Goal: Task Accomplishment & Management: Use online tool/utility

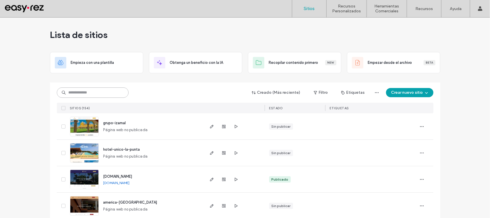
click at [119, 90] on input at bounding box center [93, 92] width 72 height 10
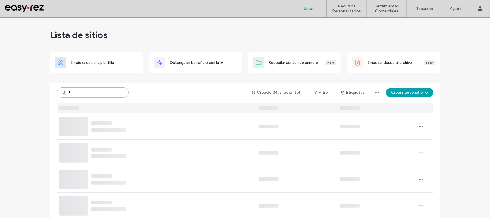
type input "*"
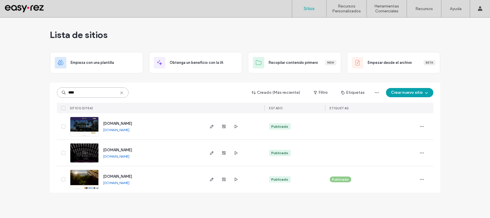
type input "****"
click at [126, 174] on span "www.elsantuario.com" at bounding box center [117, 176] width 29 height 4
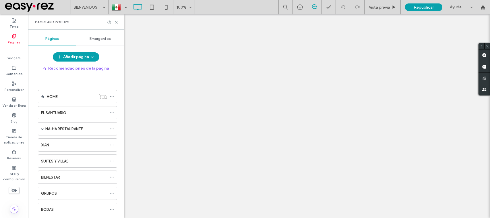
click at [116, 22] on div at bounding box center [245, 109] width 490 height 218
click at [117, 23] on icon at bounding box center [116, 22] width 4 height 4
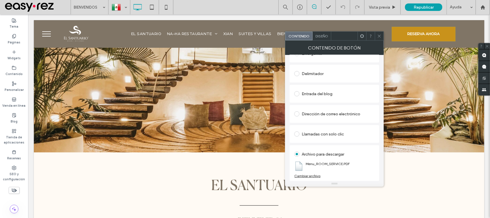
scroll to position [144, 0]
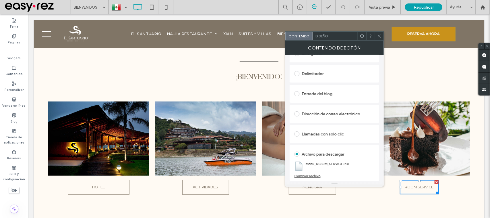
click at [312, 177] on div "Cambiar archivo" at bounding box center [307, 175] width 26 height 4
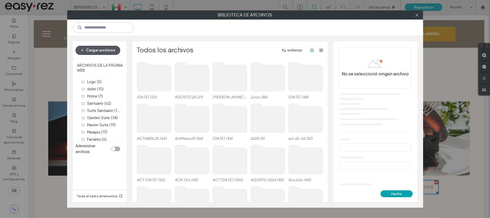
click at [93, 48] on button "Cargar archivos" at bounding box center [98, 50] width 45 height 9
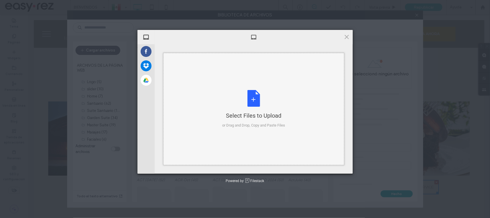
click at [261, 105] on div "Select Files to Upload or Drag and Drop, Copy and Paste Files" at bounding box center [253, 109] width 63 height 38
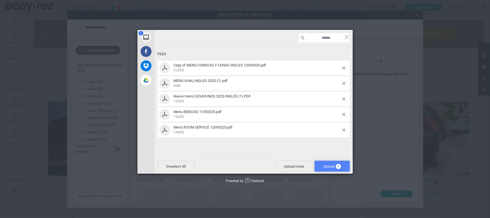
click at [333, 164] on span "Upload 5" at bounding box center [333, 166] width 18 height 4
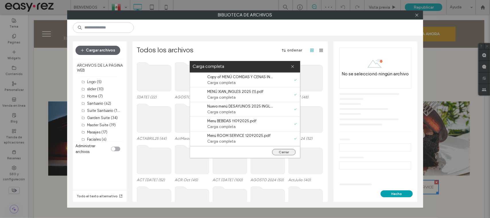
click at [289, 155] on button "Cerrar" at bounding box center [284, 152] width 24 height 6
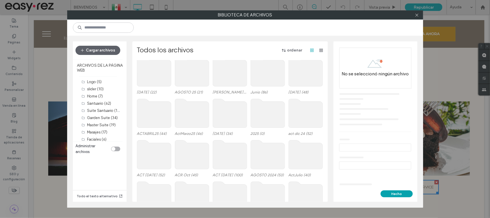
scroll to position [0, 0]
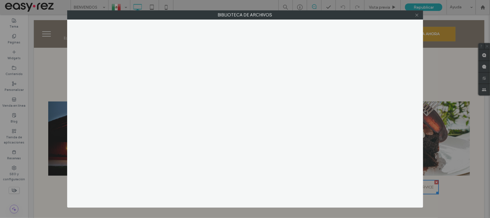
click at [416, 17] on icon at bounding box center [417, 15] width 4 height 4
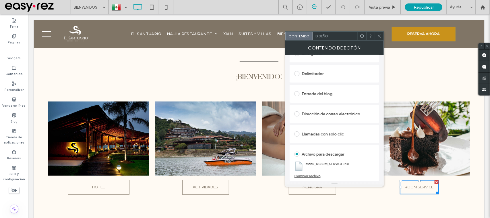
click at [378, 35] on use at bounding box center [379, 35] width 3 height 3
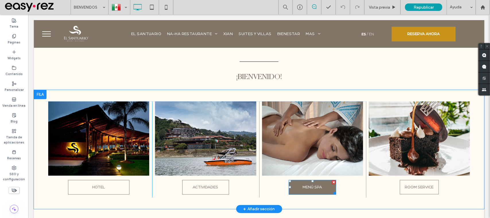
click at [313, 192] on span "MENÚ SPA" at bounding box center [312, 187] width 20 height 14
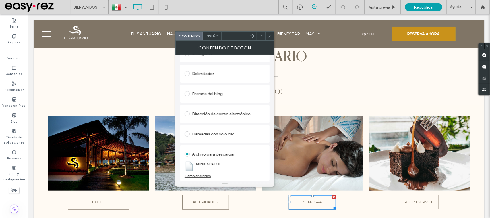
scroll to position [108, 0]
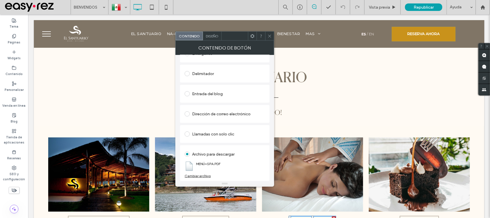
click at [273, 35] on div at bounding box center [269, 36] width 9 height 9
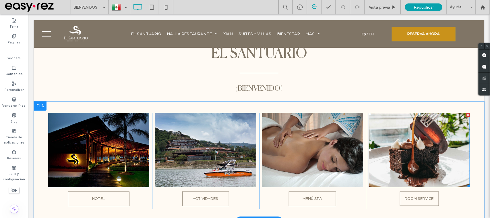
scroll to position [144, 0]
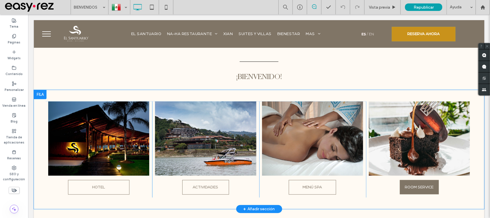
click at [413, 187] on span "ROOM SERVICE" at bounding box center [419, 187] width 29 height 14
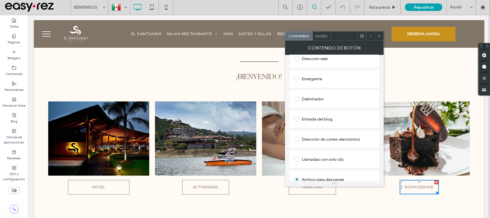
scroll to position [117, 0]
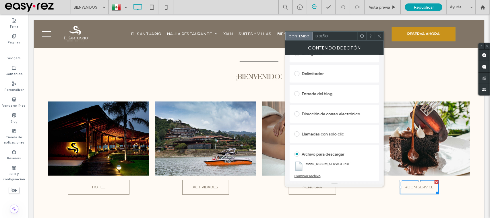
click at [310, 178] on div "Archivo para descargar Menu_ROOM_SERVICE.PDF Cambiar archivo" at bounding box center [335, 163] width 90 height 36
click at [311, 176] on div "Cambiar archivo" at bounding box center [307, 175] width 26 height 4
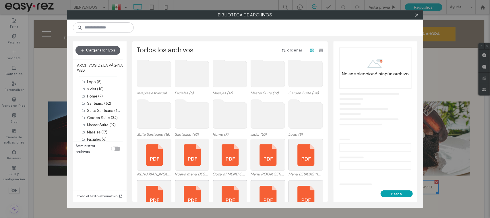
scroll to position [344, 0]
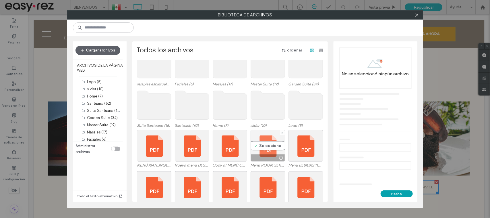
click at [266, 147] on div "Seleccione" at bounding box center [268, 146] width 34 height 32
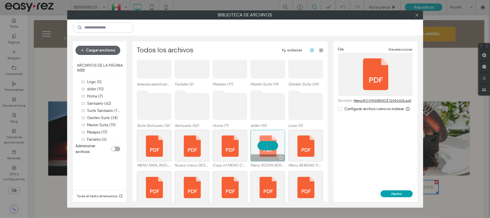
click at [266, 147] on div at bounding box center [268, 146] width 34 height 32
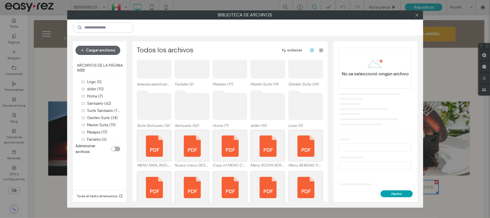
scroll to position [380, 0]
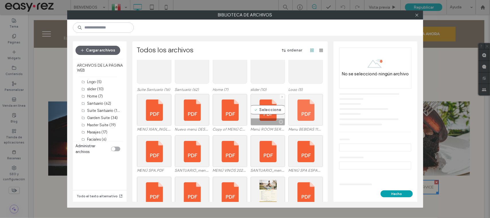
click at [289, 108] on div at bounding box center [306, 110] width 34 height 32
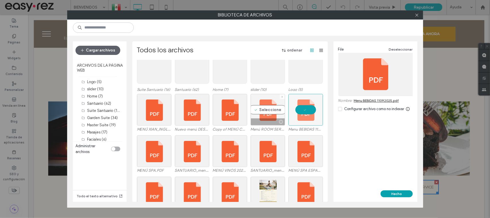
click at [270, 110] on div "Seleccione" at bounding box center [268, 110] width 34 height 32
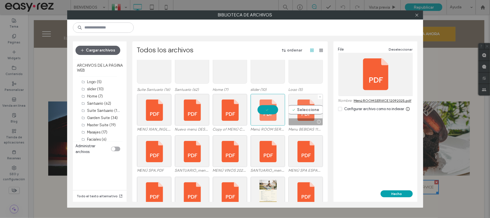
click at [298, 111] on div "Seleccione" at bounding box center [306, 110] width 34 height 32
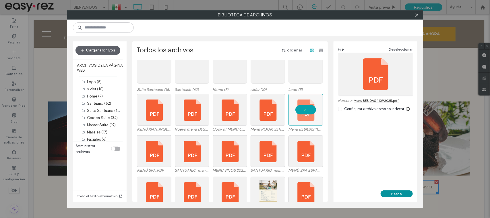
click at [386, 193] on button "Hecho" at bounding box center [397, 193] width 32 height 7
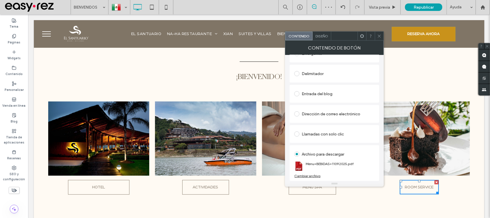
click at [311, 174] on div "Cambiar archivo" at bounding box center [307, 175] width 26 height 4
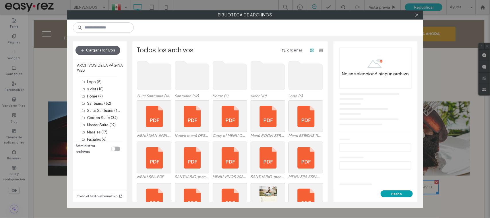
scroll to position [374, 0]
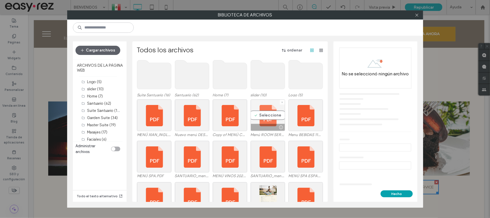
click at [275, 109] on div "Seleccione" at bounding box center [268, 115] width 34 height 32
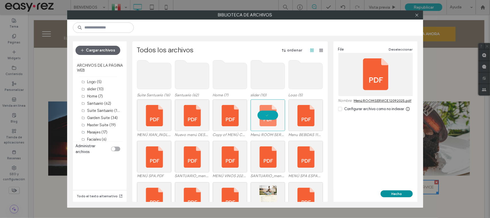
click at [396, 195] on button "Hecho" at bounding box center [397, 193] width 32 height 7
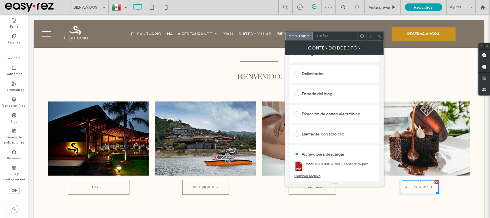
click at [376, 37] on div at bounding box center [379, 36] width 9 height 9
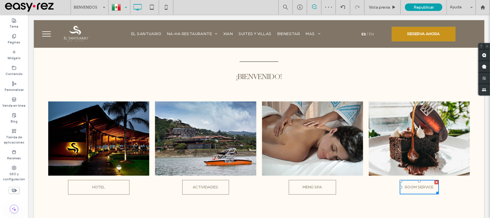
click at [120, 8] on div at bounding box center [119, 7] width 21 height 14
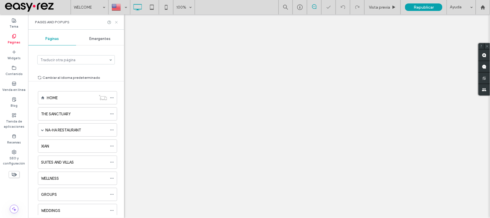
click at [115, 22] on icon at bounding box center [116, 22] width 4 height 4
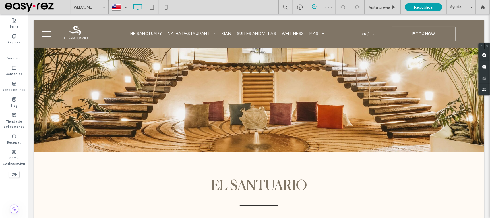
scroll to position [179, 0]
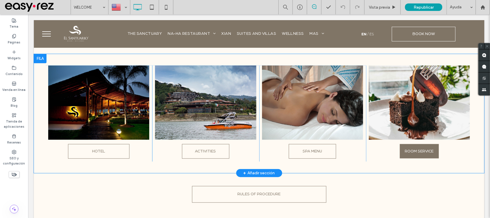
click at [412, 154] on span "ROOM SERVICE" at bounding box center [419, 151] width 29 height 14
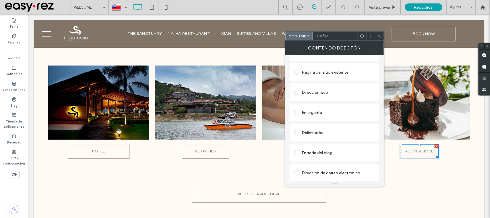
scroll to position [117, 0]
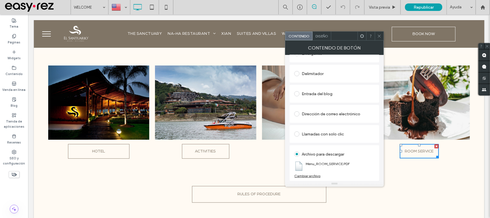
click at [380, 35] on use at bounding box center [379, 35] width 3 height 3
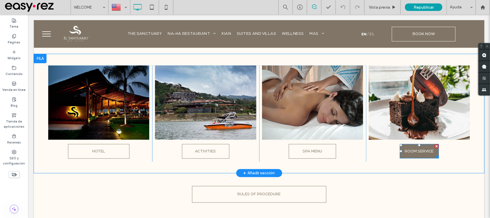
click at [412, 146] on span "ROOM SERVICE" at bounding box center [419, 151] width 29 height 14
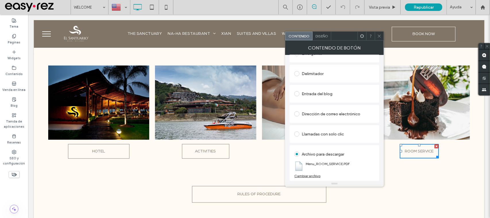
click at [378, 38] on icon at bounding box center [379, 36] width 4 height 4
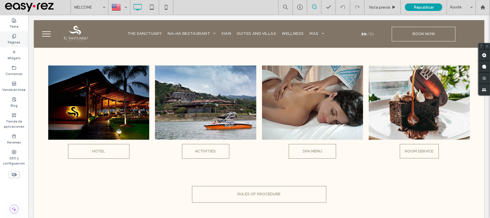
click at [13, 35] on icon at bounding box center [14, 36] width 5 height 5
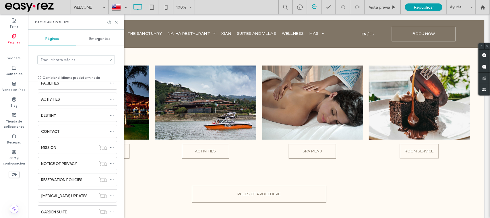
scroll to position [84, 0]
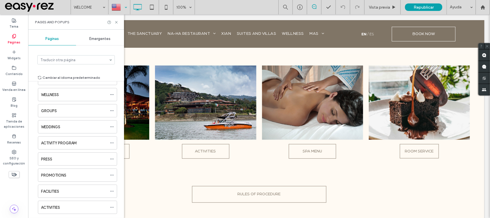
click at [123, 5] on div at bounding box center [119, 7] width 21 height 14
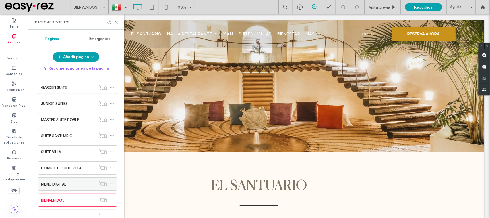
scroll to position [327, 0]
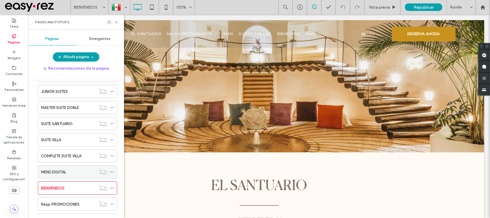
click at [55, 174] on label "MENÚ DIGITAL" at bounding box center [53, 172] width 25 height 10
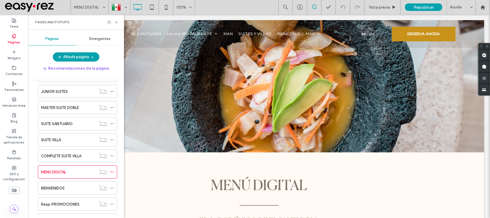
click at [114, 24] on div at bounding box center [112, 22] width 11 height 4
click at [120, 24] on div "Pages and Popups" at bounding box center [76, 21] width 96 height 15
click at [111, 22] on use at bounding box center [108, 21] width 3 height 3
drag, startPoint x: 115, startPoint y: 22, endPoint x: 206, endPoint y: 86, distance: 110.5
click at [115, 22] on icon at bounding box center [116, 22] width 4 height 4
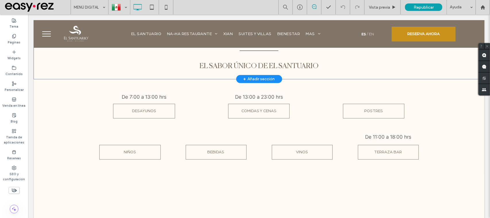
scroll to position [179, 0]
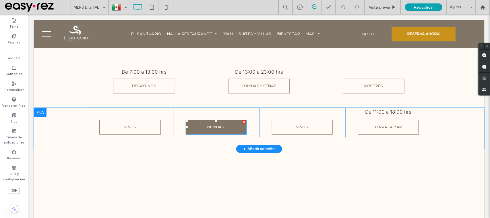
click at [212, 126] on span "BEBIDAS" at bounding box center [215, 127] width 17 height 14
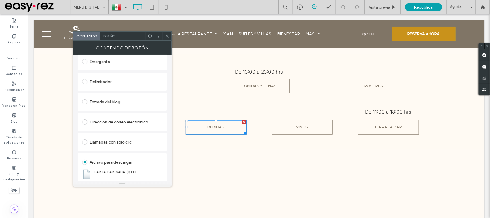
scroll to position [117, 0]
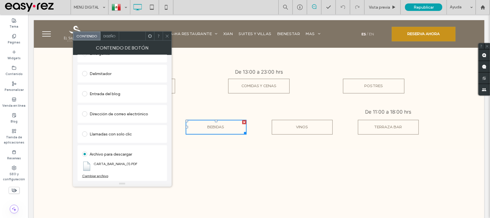
click at [98, 177] on div "Cambiar archivo" at bounding box center [95, 175] width 26 height 4
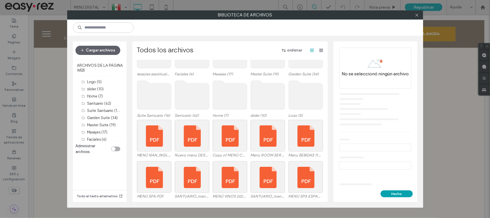
scroll to position [374, 0]
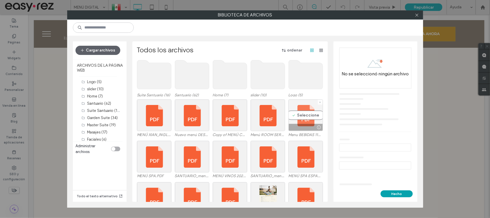
click at [298, 118] on div "Seleccione" at bounding box center [306, 115] width 34 height 32
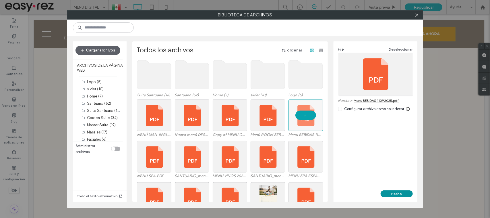
click at [397, 196] on button "Hecho" at bounding box center [397, 193] width 32 height 7
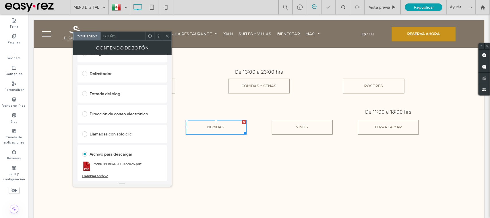
click at [166, 36] on icon at bounding box center [167, 36] width 4 height 4
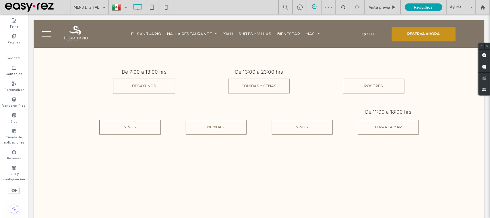
click at [117, 6] on div at bounding box center [119, 7] width 21 height 14
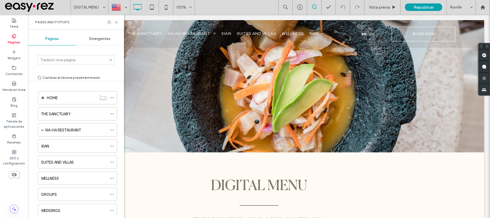
click at [112, 24] on div at bounding box center [112, 22] width 11 height 4
drag, startPoint x: 116, startPoint y: 22, endPoint x: 88, endPoint y: 8, distance: 31.5
click at [116, 22] on icon at bounding box center [116, 22] width 4 height 4
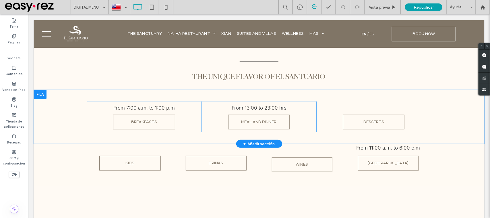
scroll to position [179, 0]
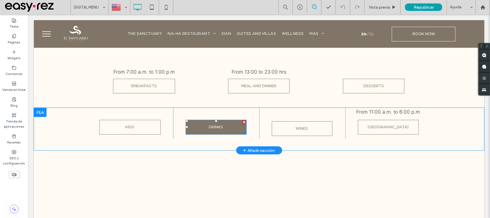
click at [226, 128] on link "DRINKS" at bounding box center [216, 126] width 61 height 15
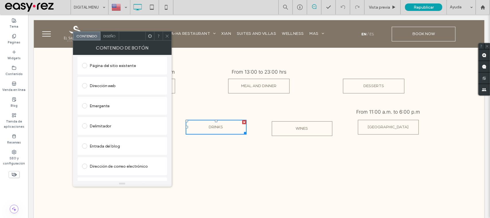
scroll to position [117, 0]
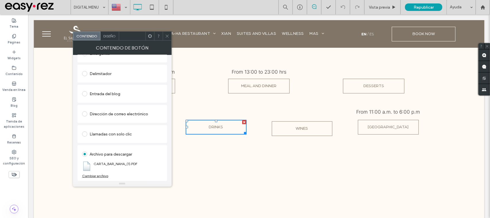
click at [165, 32] on span at bounding box center [167, 36] width 4 height 9
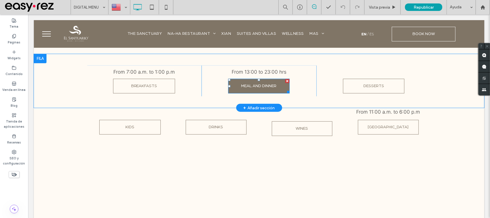
click at [249, 90] on span "MEAL AND DINNER" at bounding box center [258, 86] width 35 height 14
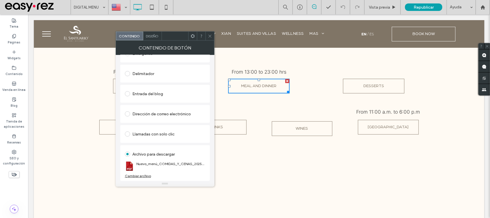
click at [144, 175] on div "Cambiar archivo" at bounding box center [138, 175] width 26 height 4
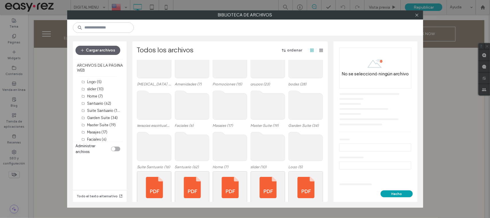
scroll to position [338, 0]
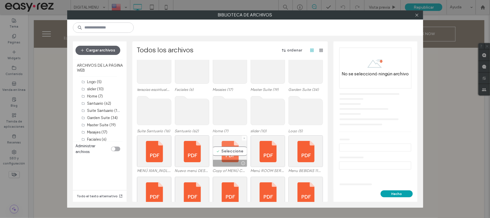
click at [235, 154] on div "Seleccione" at bounding box center [230, 151] width 34 height 32
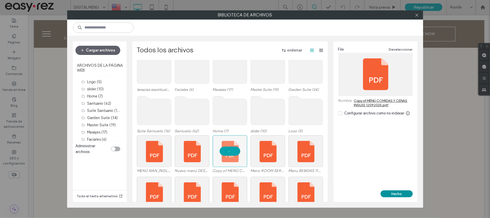
click at [390, 193] on button "Hecho" at bounding box center [397, 193] width 32 height 7
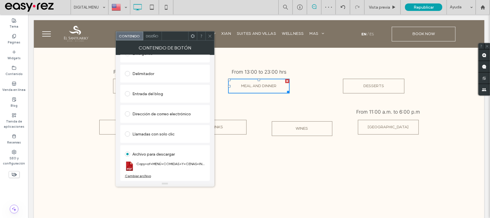
click at [209, 32] on span at bounding box center [210, 36] width 4 height 9
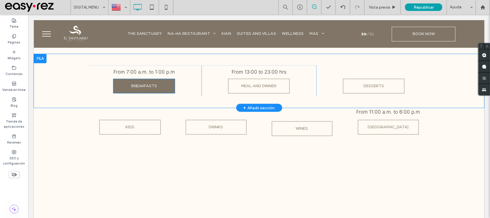
click at [144, 87] on span "BREAKFASTS" at bounding box center [144, 86] width 26 height 14
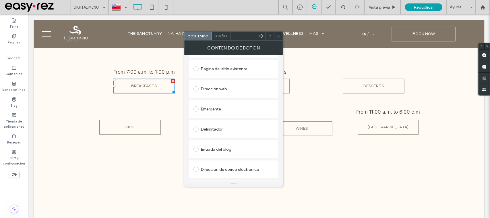
scroll to position [117, 0]
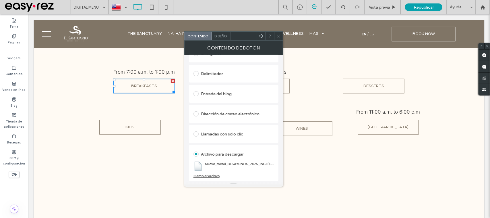
click at [205, 176] on div "Cambiar archivo" at bounding box center [207, 175] width 26 height 4
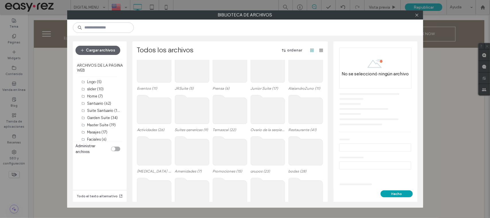
scroll to position [323, 0]
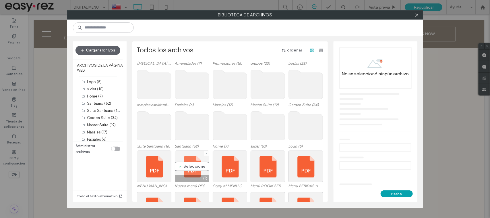
click at [189, 159] on div "Seleccione" at bounding box center [192, 166] width 34 height 32
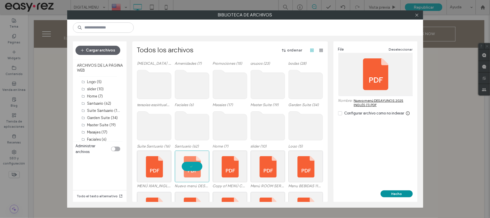
click at [391, 192] on button "Hecho" at bounding box center [397, 193] width 32 height 7
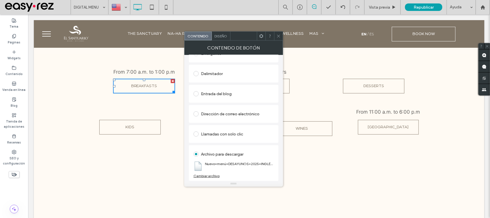
click at [279, 36] on icon at bounding box center [279, 36] width 4 height 4
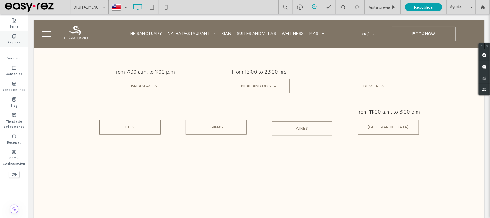
click at [20, 34] on div "Páginas" at bounding box center [14, 39] width 28 height 16
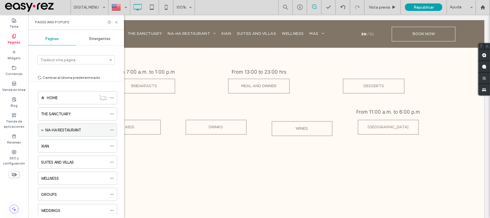
click at [43, 131] on span at bounding box center [42, 129] width 3 height 3
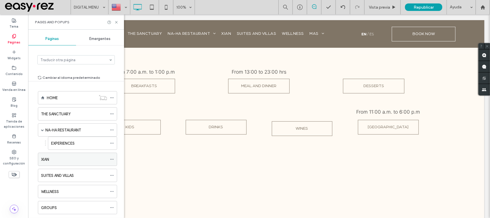
click at [67, 164] on div "XIAN" at bounding box center [74, 159] width 66 height 13
click at [117, 23] on icon at bounding box center [116, 22] width 4 height 4
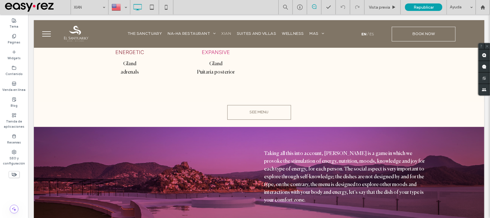
scroll to position [610, 0]
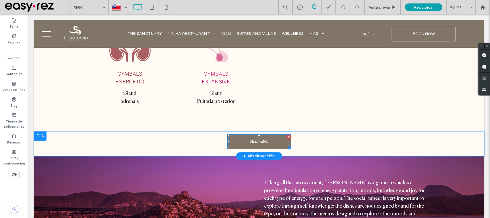
click at [258, 140] on span "SEE MENU" at bounding box center [258, 141] width 19 height 14
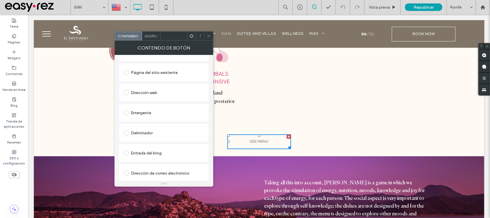
scroll to position [117, 0]
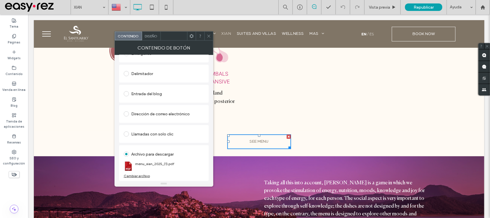
click at [142, 176] on div "Cambiar archivo" at bounding box center [137, 175] width 26 height 4
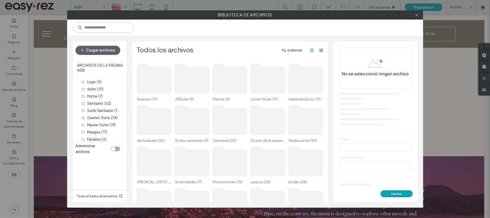
scroll to position [228, 0]
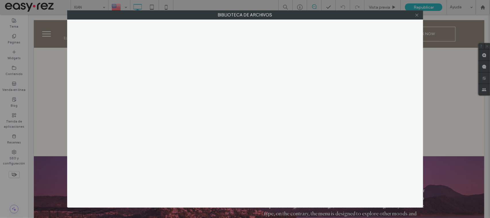
click at [416, 15] on icon at bounding box center [417, 15] width 4 height 4
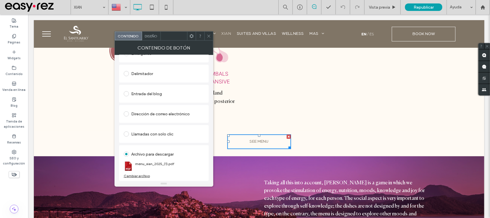
click at [141, 175] on div "Cambiar archivo" at bounding box center [137, 175] width 26 height 4
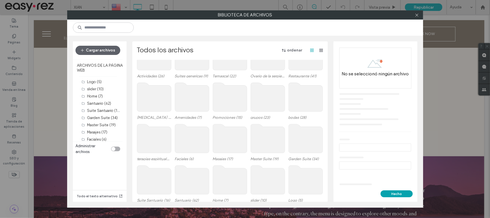
scroll to position [338, 0]
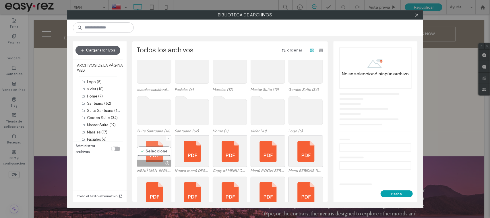
click at [152, 148] on div "Seleccione" at bounding box center [154, 151] width 34 height 32
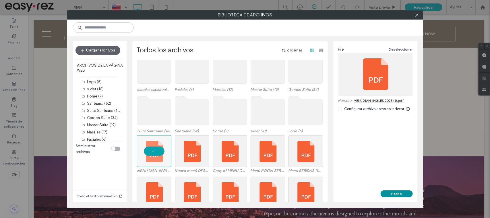
drag, startPoint x: 393, startPoint y: 196, endPoint x: 363, endPoint y: 168, distance: 41.1
click at [393, 196] on button "Hecho" at bounding box center [397, 193] width 32 height 7
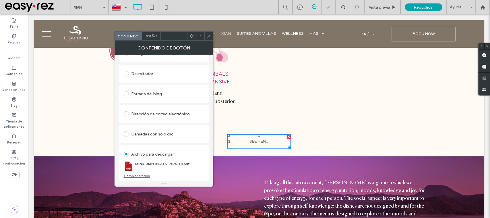
click at [211, 37] on div at bounding box center [208, 36] width 9 height 9
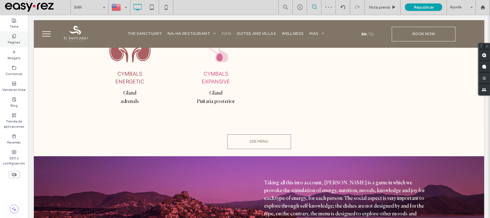
drag, startPoint x: 19, startPoint y: 38, endPoint x: 72, endPoint y: 119, distance: 96.9
click at [19, 38] on div "Páginas" at bounding box center [14, 39] width 28 height 16
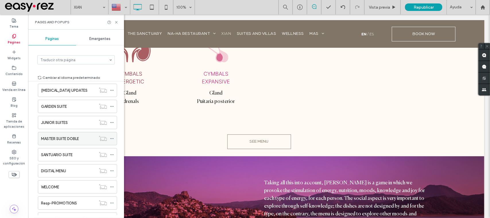
scroll to position [323, 0]
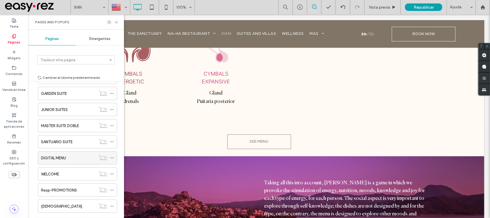
click at [70, 161] on div "DIGITAL MENU" at bounding box center [68, 158] width 55 height 6
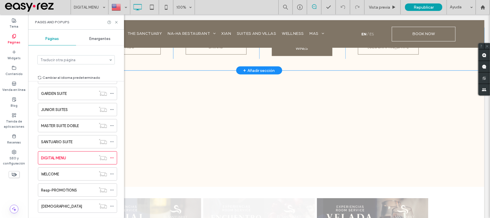
scroll to position [179, 0]
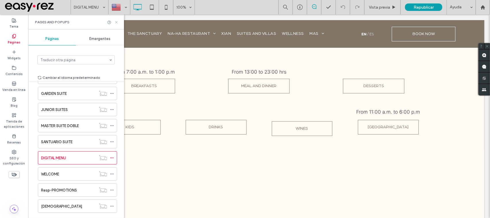
click at [115, 22] on icon at bounding box center [116, 22] width 4 height 4
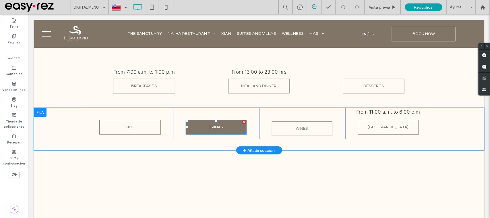
click at [214, 125] on span "DRINKS" at bounding box center [215, 127] width 14 height 14
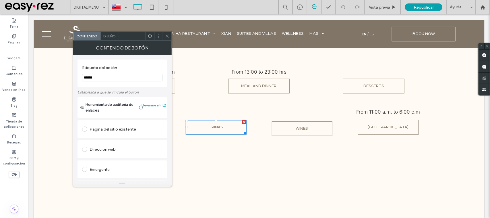
scroll to position [117, 0]
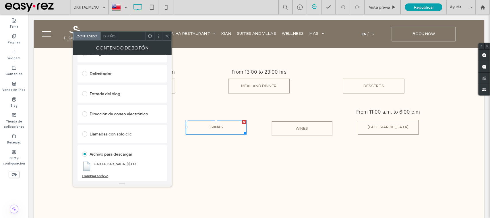
click at [167, 36] on icon at bounding box center [167, 36] width 4 height 4
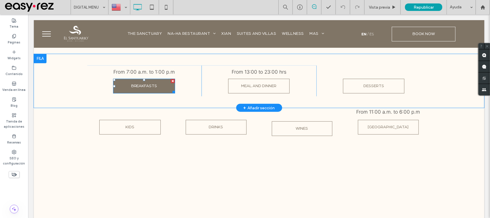
click at [160, 80] on link "BREAKFASTS" at bounding box center [144, 85] width 62 height 15
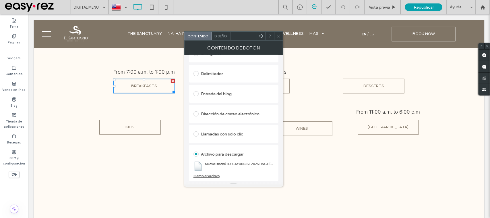
click at [277, 36] on icon at bounding box center [279, 36] width 4 height 4
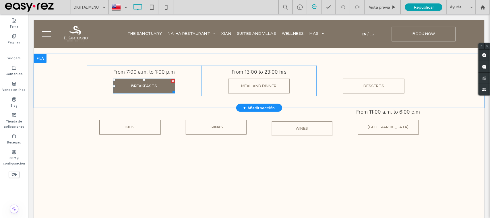
click at [145, 82] on span "BREAKFASTS" at bounding box center [144, 86] width 26 height 14
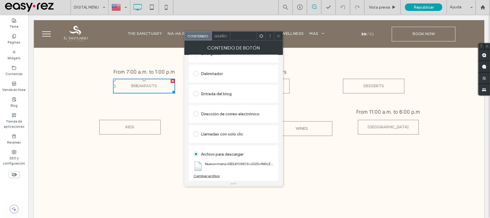
click at [213, 176] on div "Cambiar archivo" at bounding box center [207, 175] width 26 height 4
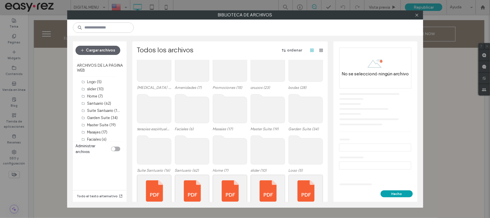
scroll to position [374, 0]
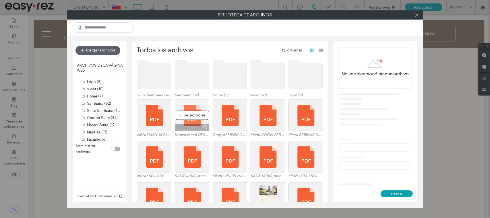
click at [197, 114] on div "Seleccione" at bounding box center [192, 115] width 34 height 32
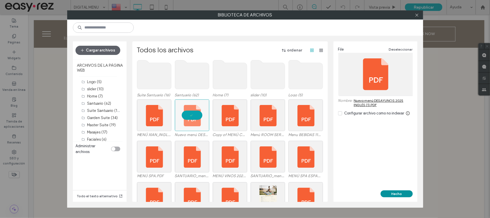
click at [398, 196] on button "Hecho" at bounding box center [397, 193] width 32 height 7
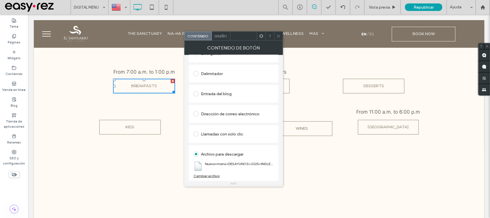
click at [277, 35] on icon at bounding box center [279, 36] width 4 height 4
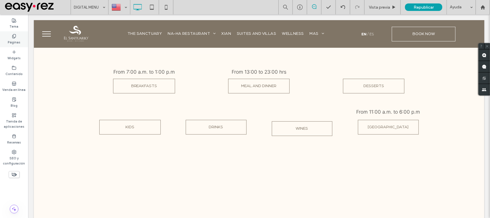
click at [18, 43] on label "Páginas" at bounding box center [14, 41] width 13 height 6
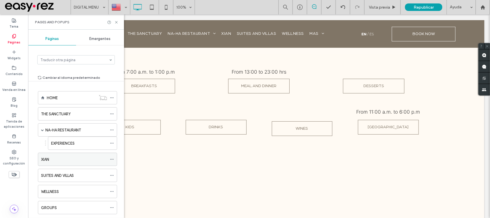
click at [53, 160] on div "XIAN" at bounding box center [74, 159] width 66 height 6
click at [117, 23] on icon at bounding box center [116, 22] width 4 height 4
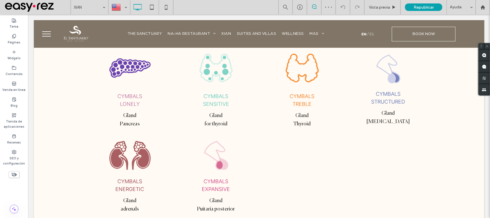
scroll to position [610, 0]
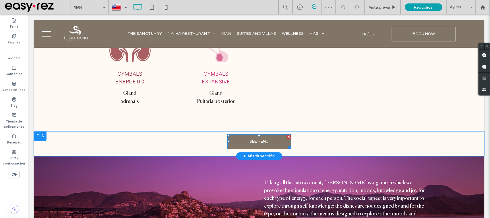
click at [254, 144] on span "SEE MENU" at bounding box center [258, 141] width 19 height 14
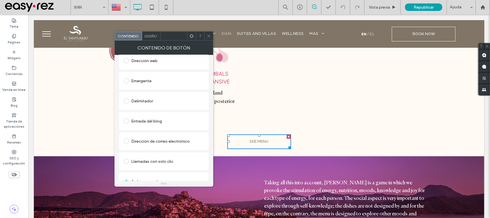
scroll to position [117, 0]
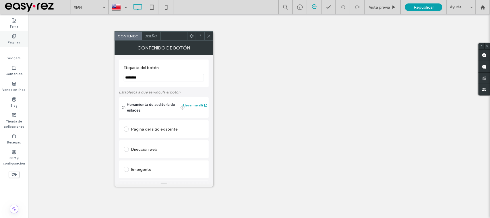
click at [27, 37] on div "Páginas" at bounding box center [14, 39] width 28 height 16
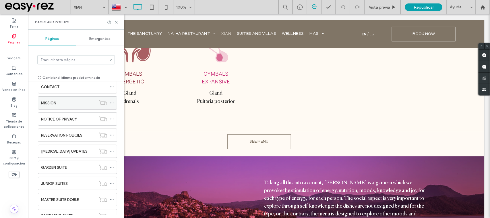
scroll to position [287, 0]
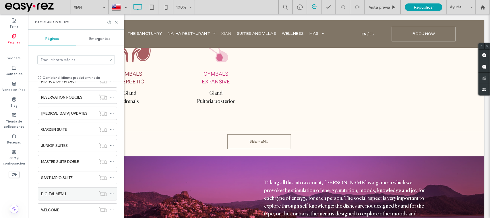
click at [55, 199] on label "DIGITAL MENU" at bounding box center [53, 194] width 25 height 10
click at [118, 21] on icon at bounding box center [116, 22] width 4 height 4
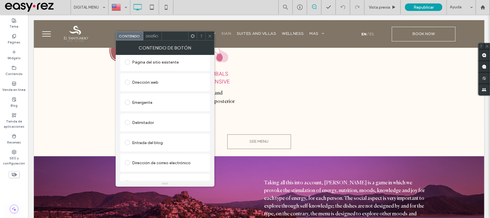
scroll to position [117, 0]
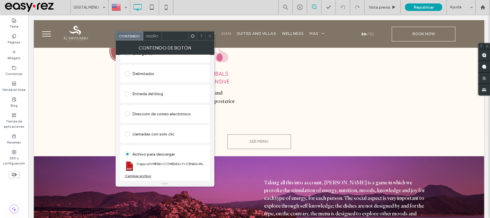
click at [210, 33] on span at bounding box center [210, 36] width 4 height 9
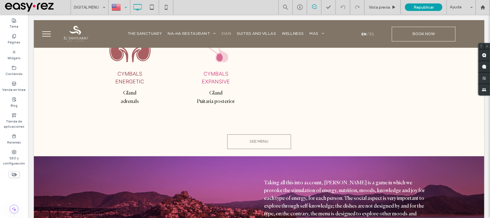
click at [116, 9] on div at bounding box center [119, 7] width 21 height 14
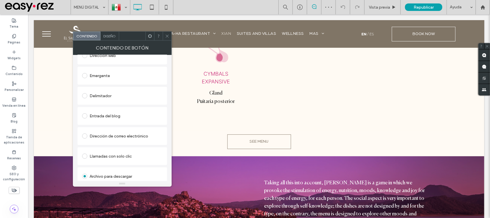
scroll to position [117, 0]
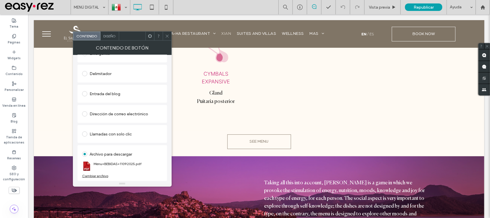
click at [168, 38] on span at bounding box center [167, 36] width 4 height 9
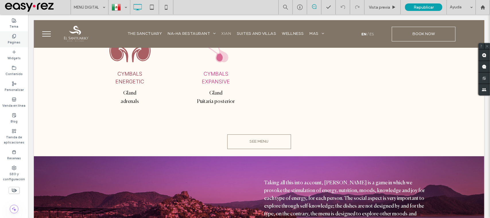
click at [16, 38] on div "Páginas" at bounding box center [14, 39] width 28 height 16
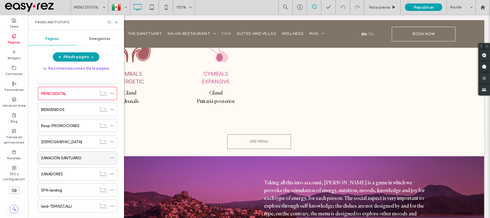
scroll to position [395, 0]
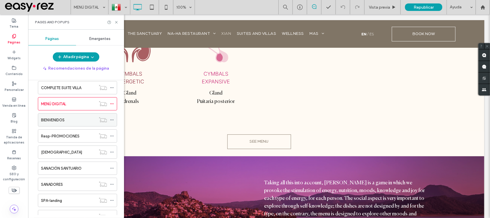
click at [49, 125] on label "BIENVENIDOS" at bounding box center [53, 120] width 24 height 10
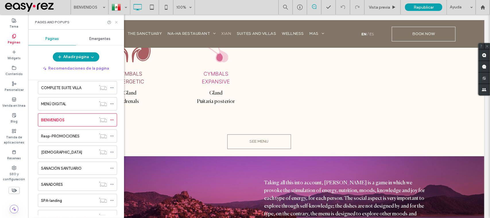
click at [115, 23] on icon at bounding box center [116, 22] width 4 height 4
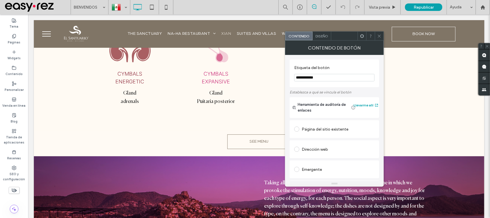
scroll to position [117, 0]
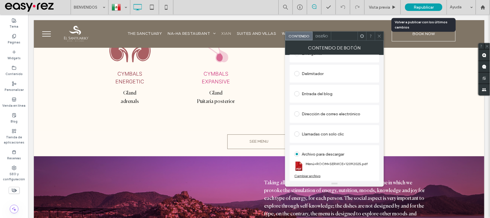
click at [428, 9] on span "Republicar" at bounding box center [424, 7] width 20 height 5
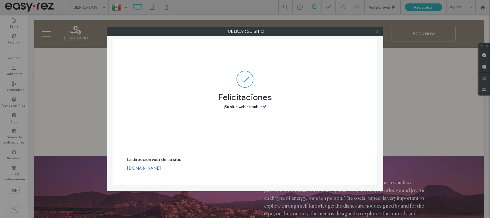
click at [377, 34] on span at bounding box center [377, 31] width 4 height 9
